Goal: Find contact information: Find contact information

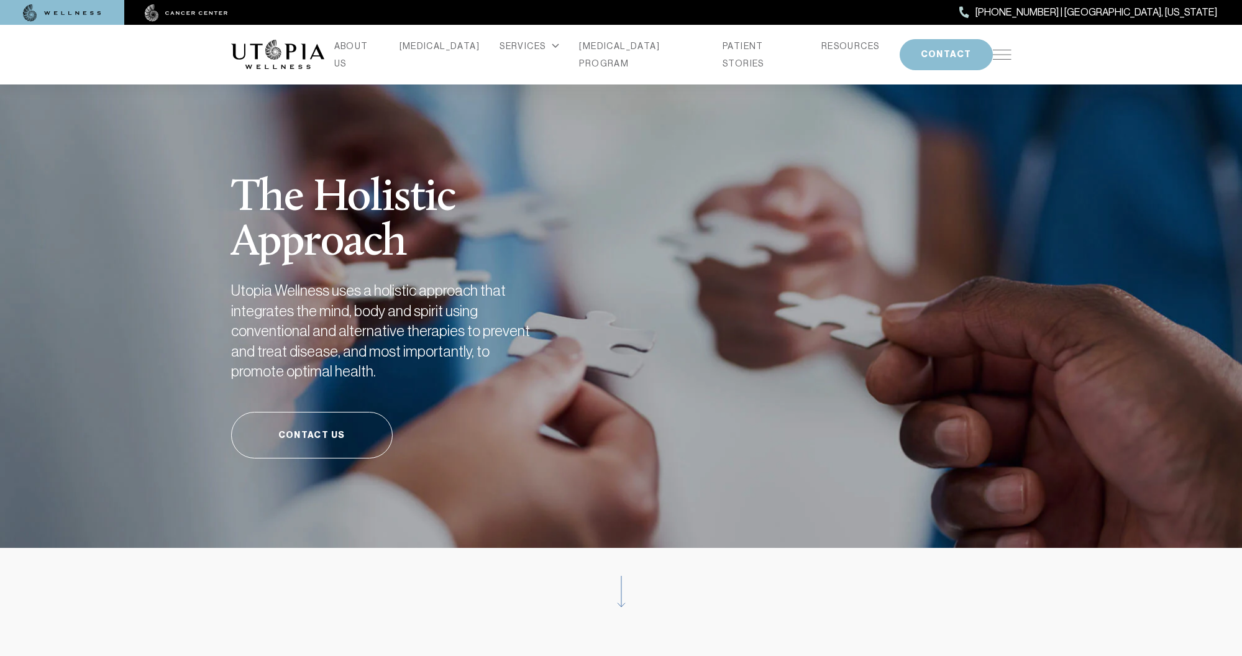
click at [1002, 55] on img at bounding box center [1002, 55] width 19 height 10
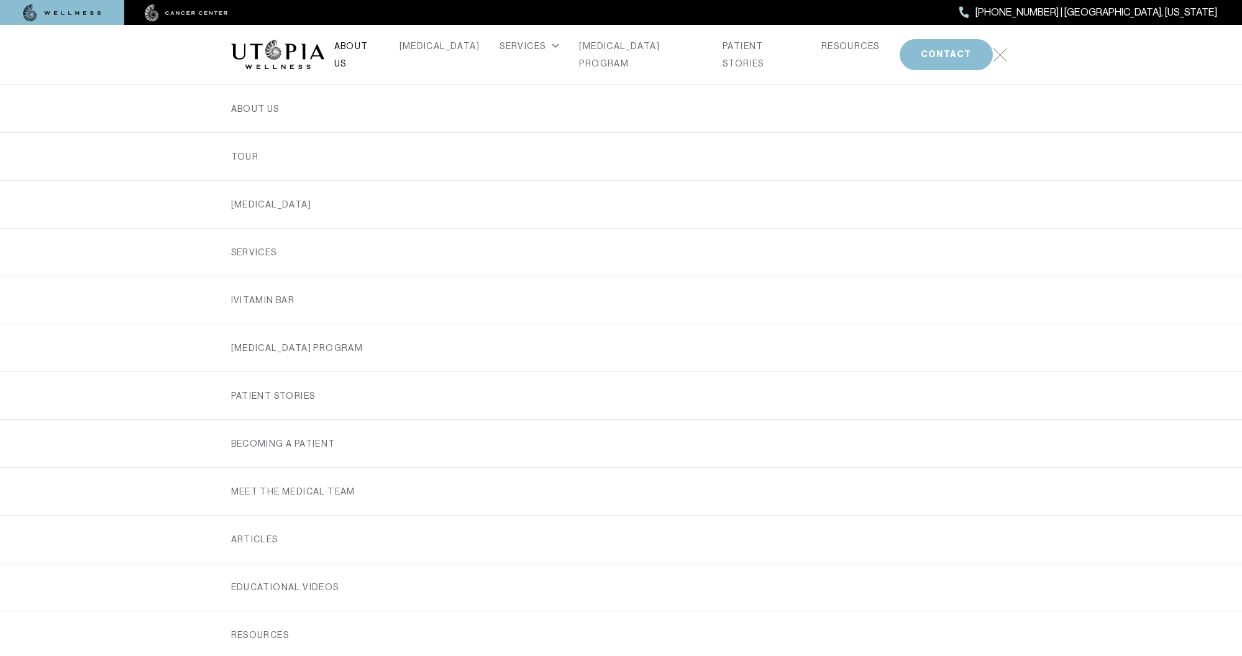
click at [368, 51] on link "ABOUT US" at bounding box center [356, 54] width 45 height 35
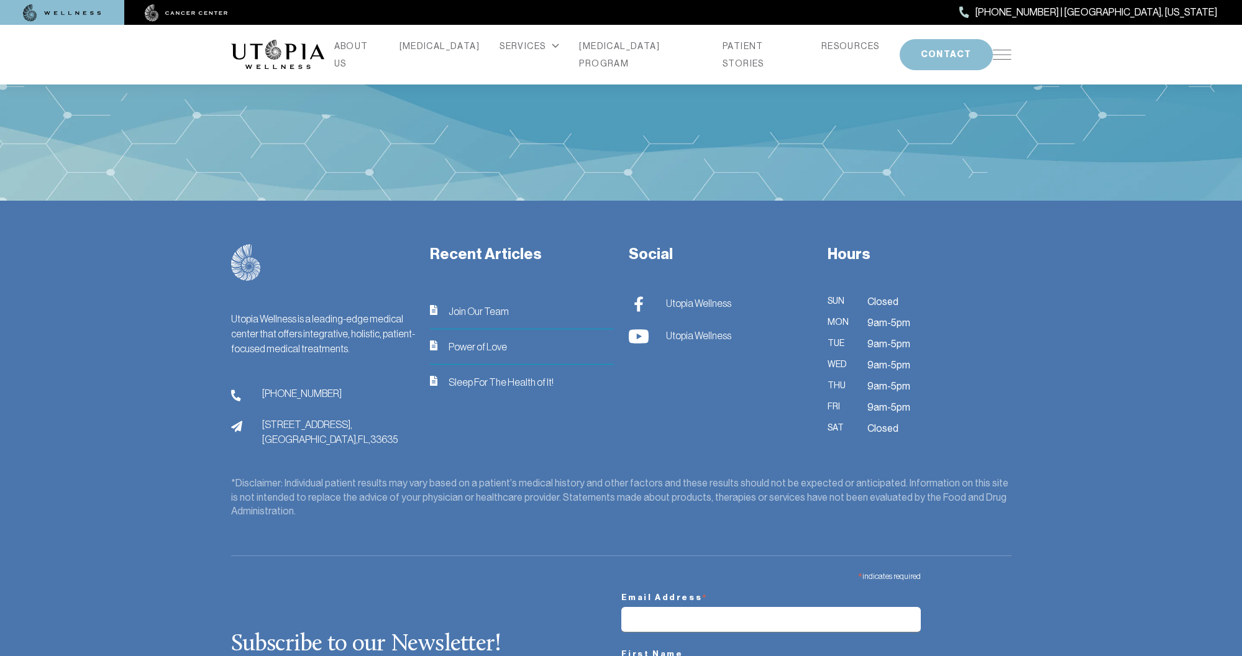
scroll to position [3442, 0]
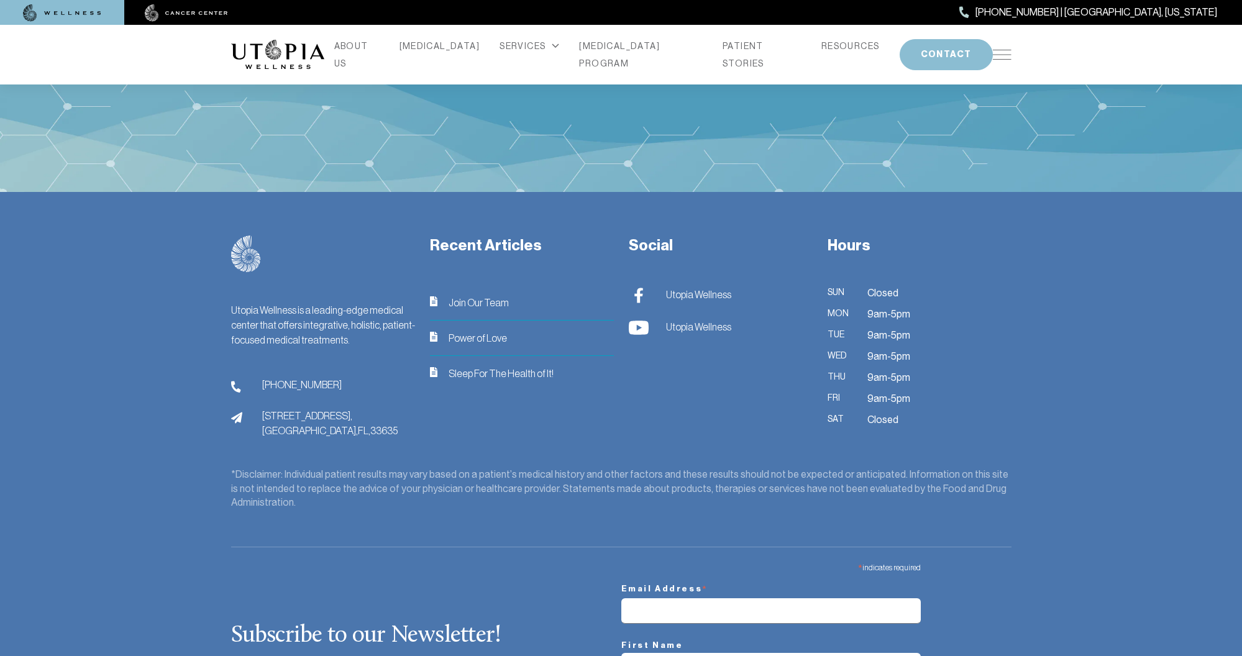
click at [315, 408] on span "13904 Monroes Business Park, Tampa, FL, 33635" at bounding box center [329, 423] width 135 height 30
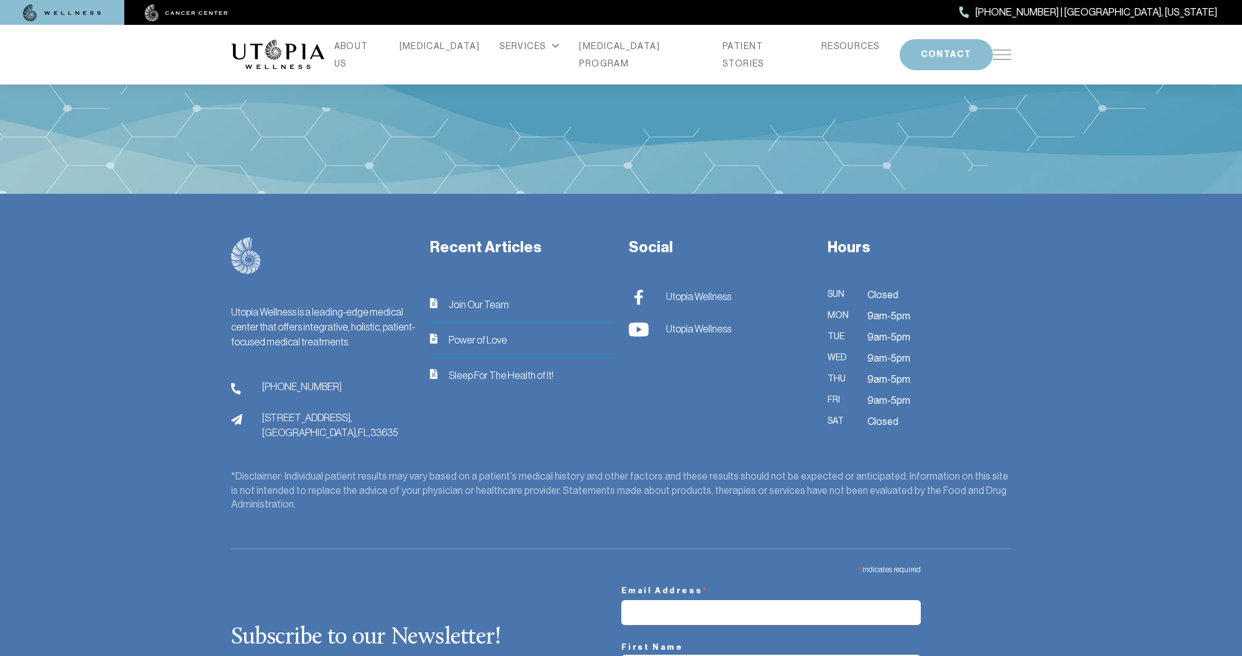
scroll to position [0, 0]
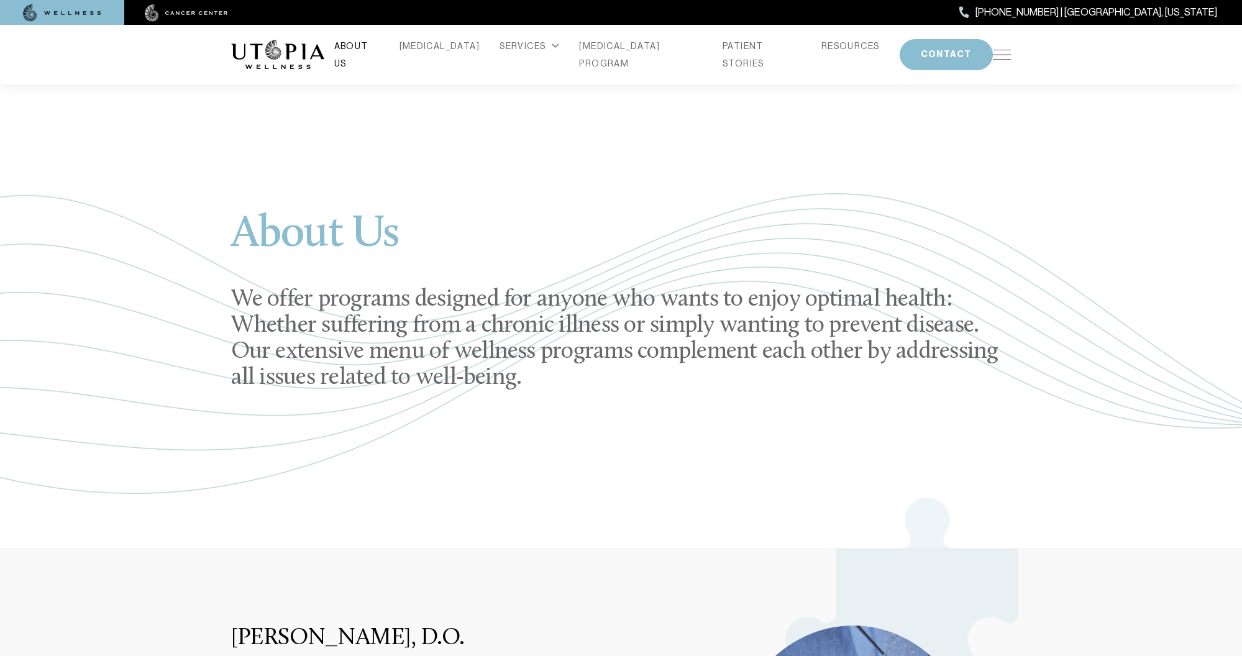
click at [377, 49] on link "ABOUT US" at bounding box center [356, 54] width 45 height 35
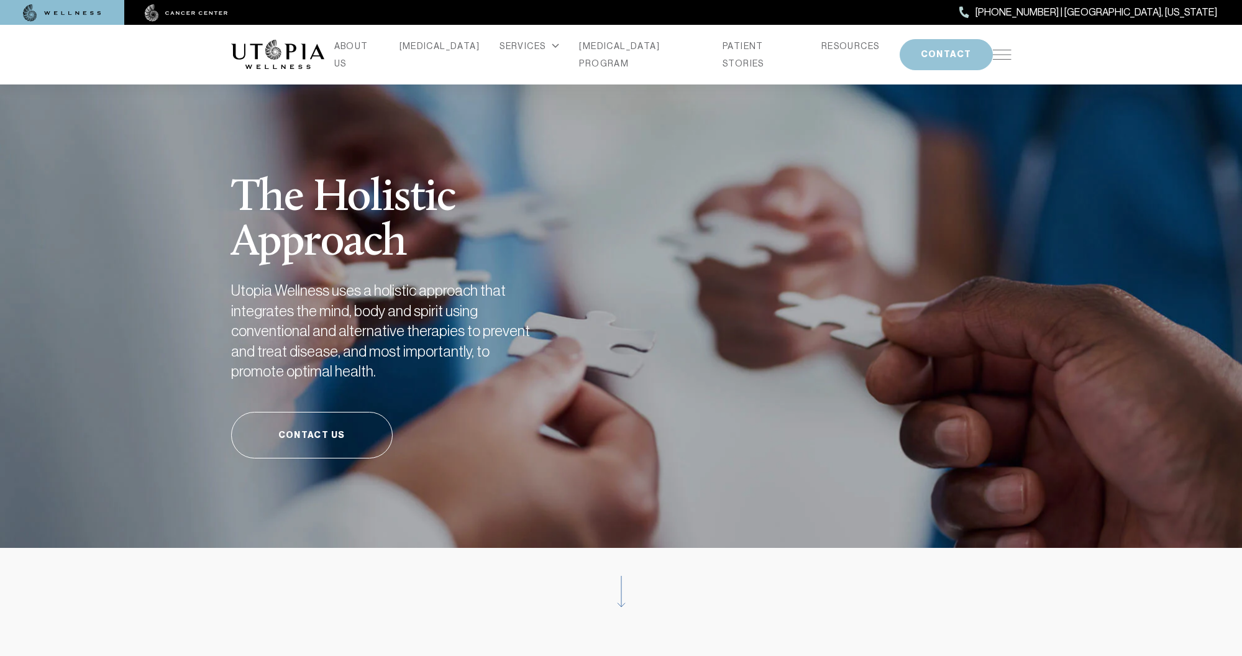
click at [925, 50] on button "CONTACT" at bounding box center [945, 54] width 93 height 31
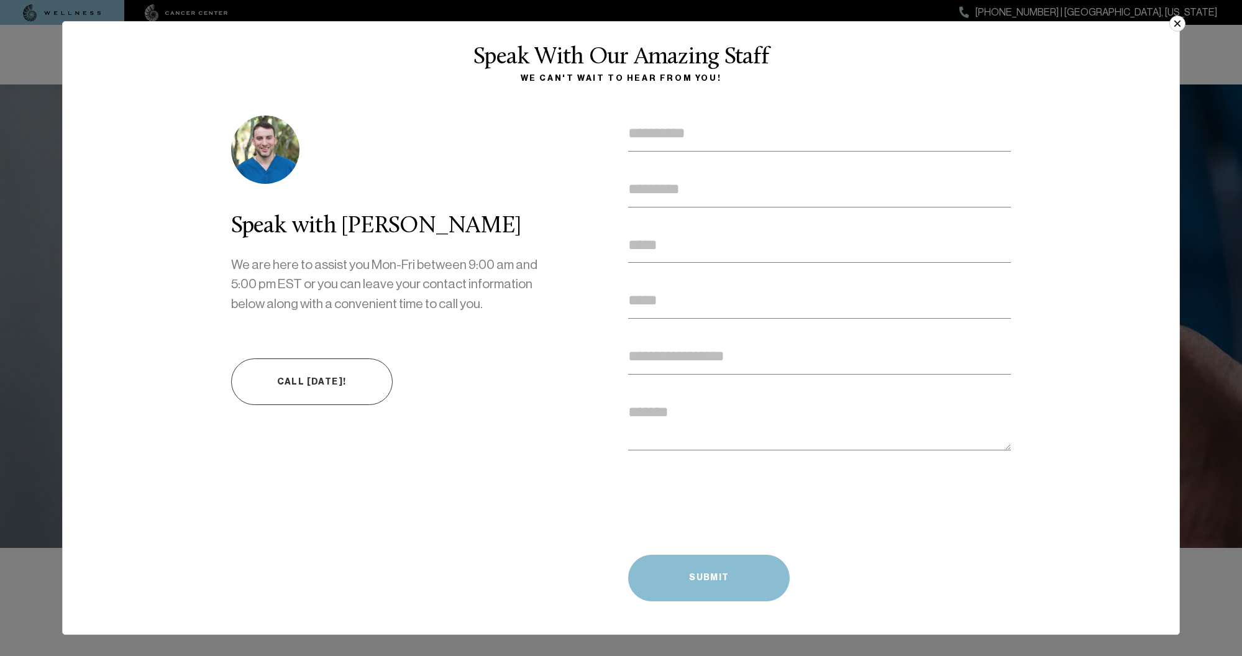
click at [1184, 23] on button "×" at bounding box center [1177, 24] width 16 height 16
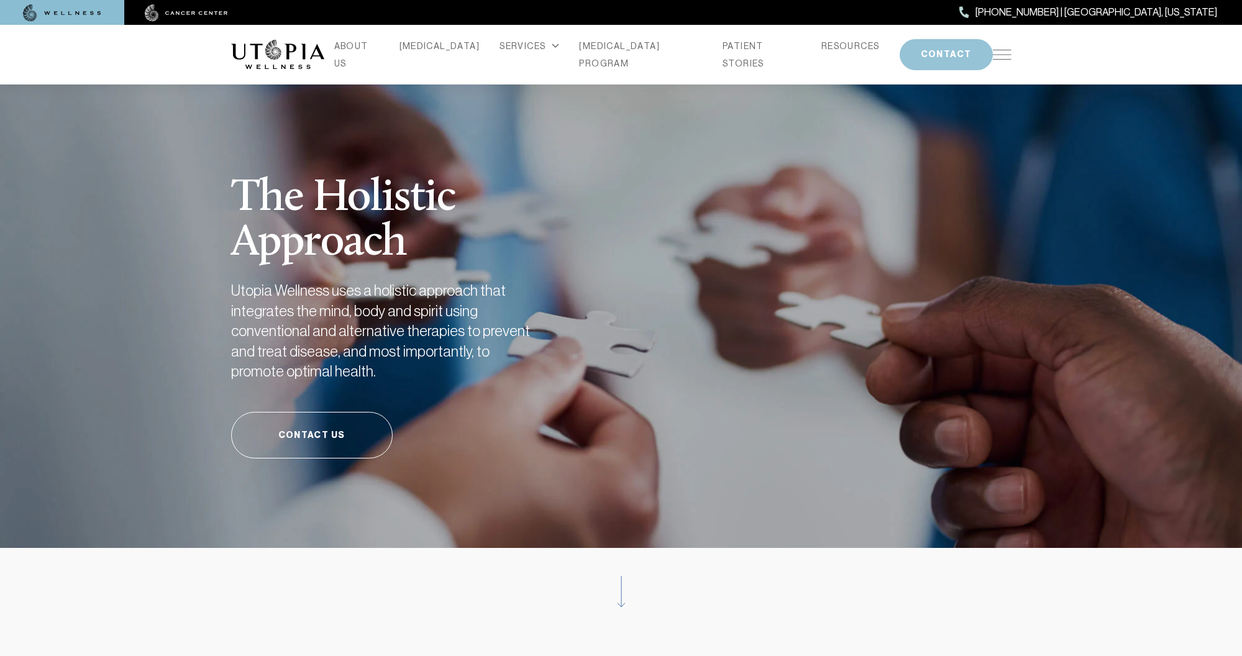
click at [903, 50] on button "CONTACT" at bounding box center [945, 54] width 93 height 31
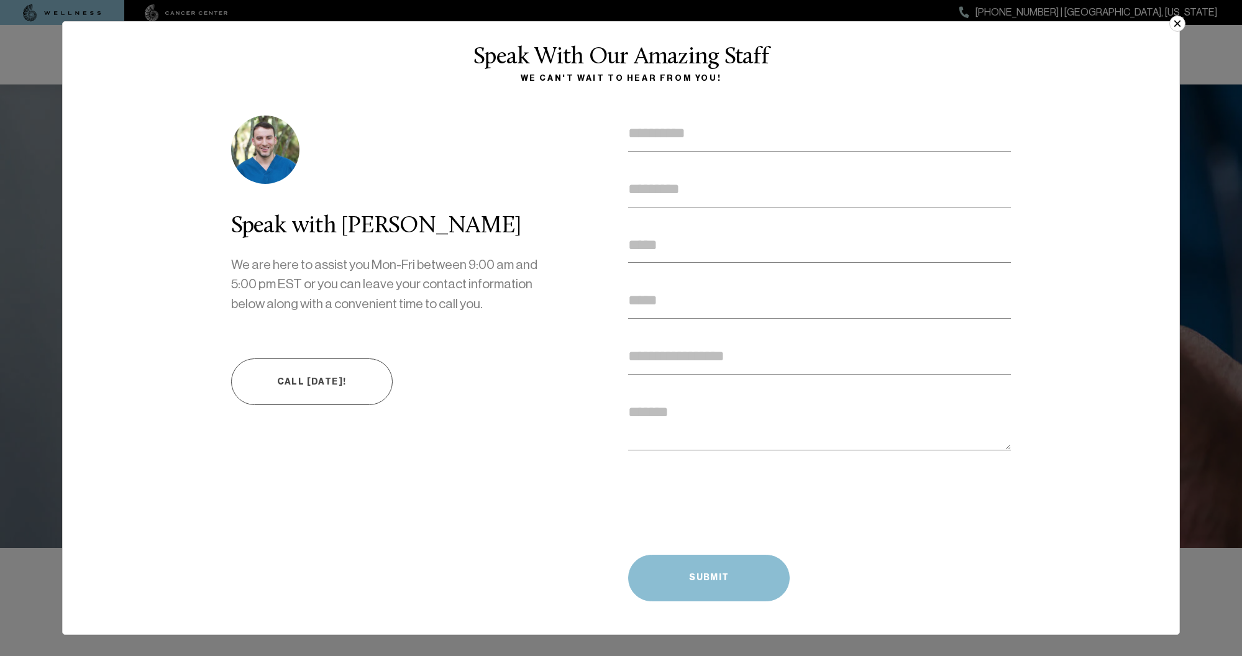
click at [346, 369] on link "Call [DATE]!" at bounding box center [311, 381] width 161 height 47
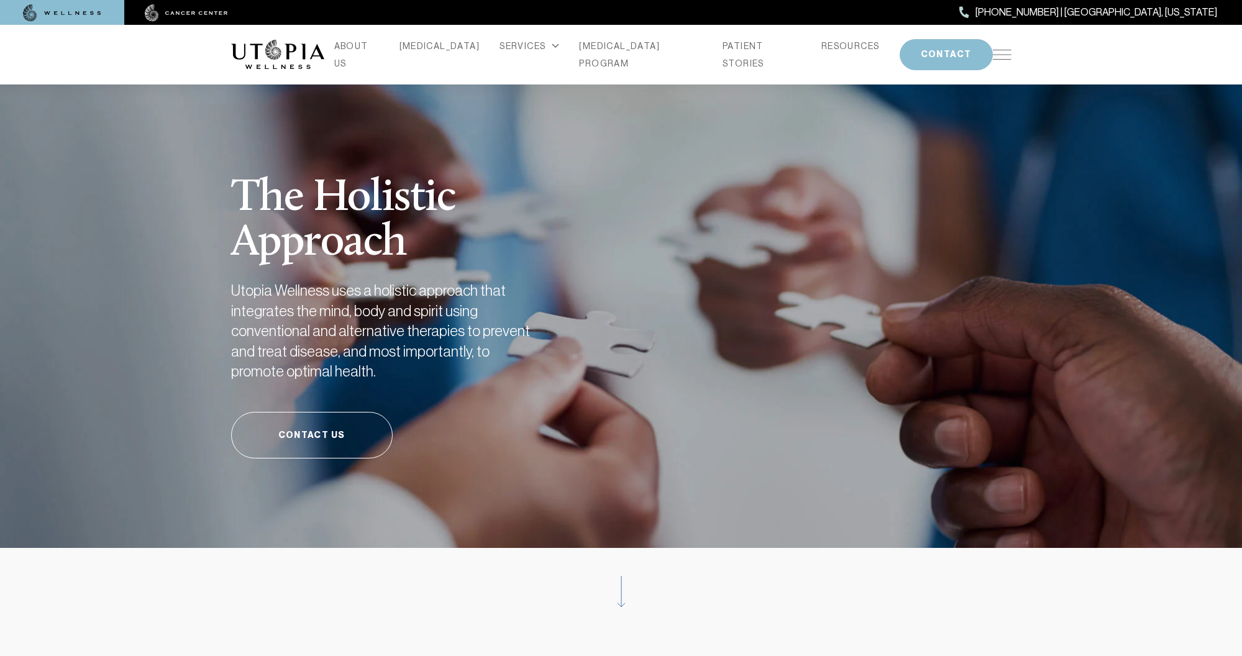
scroll to position [2, 0]
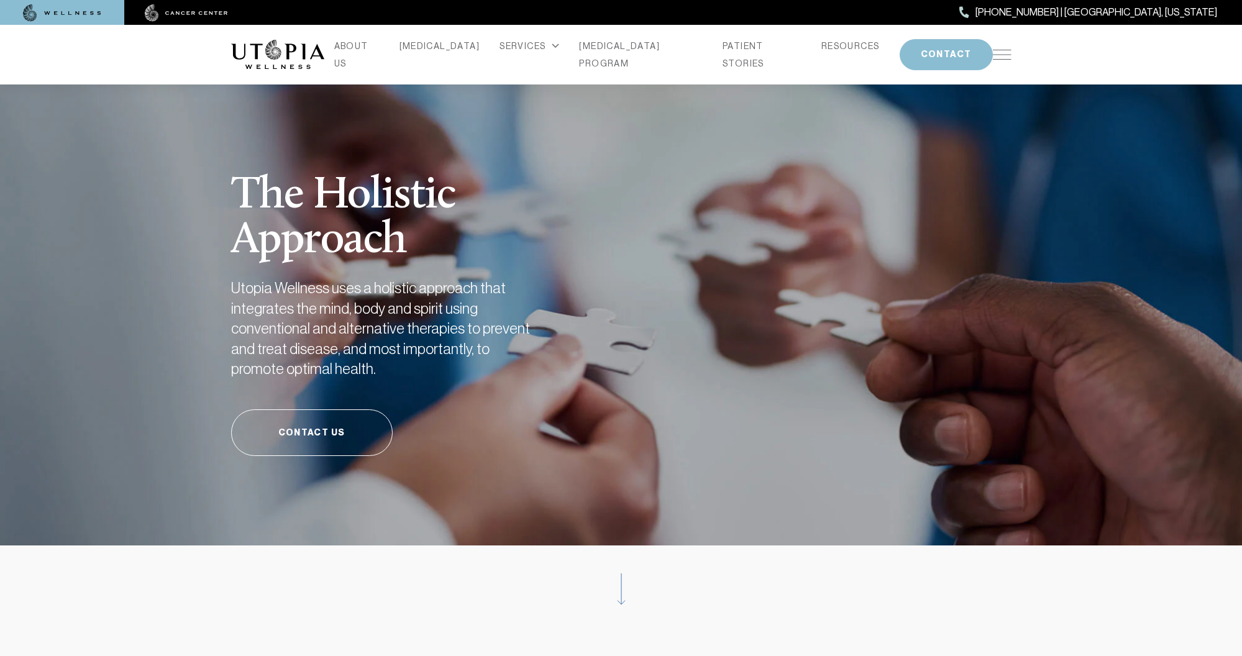
click at [75, 11] on img at bounding box center [62, 12] width 78 height 17
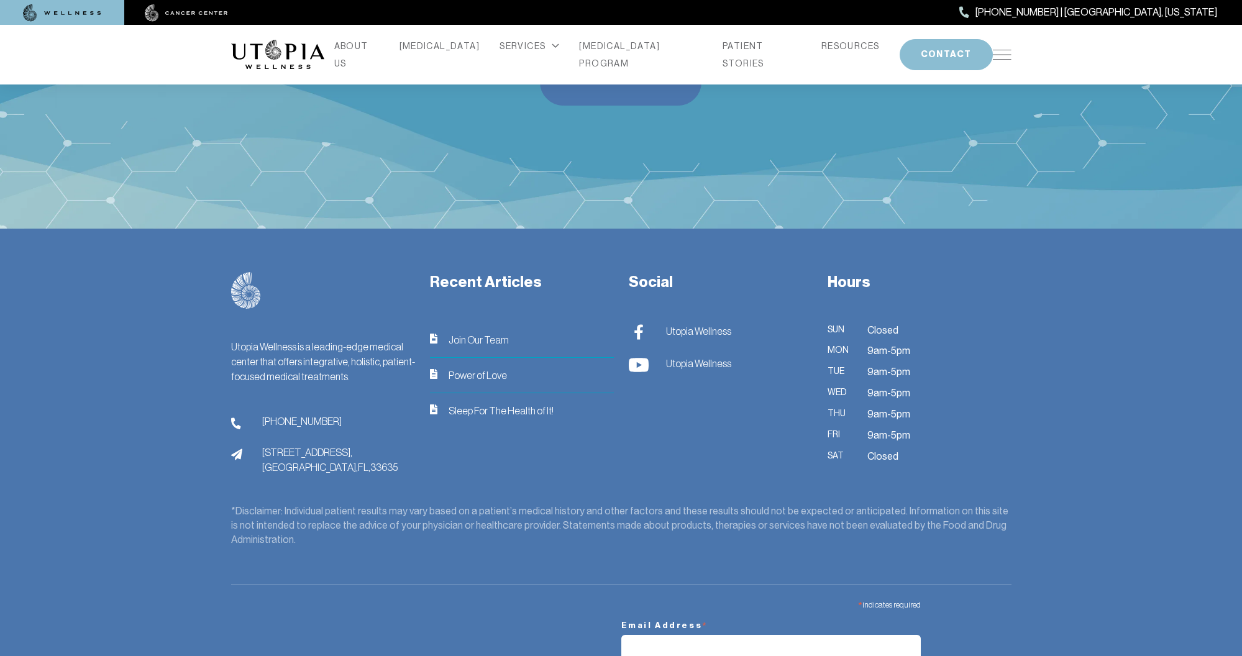
scroll to position [5081, 0]
click at [460, 308] on div "Recent Articles Join Our Team Power of Love Sleep For The Health of It!" at bounding box center [521, 374] width 199 height 202
click at [238, 450] on img at bounding box center [236, 456] width 11 height 12
